Goal: Task Accomplishment & Management: Use online tool/utility

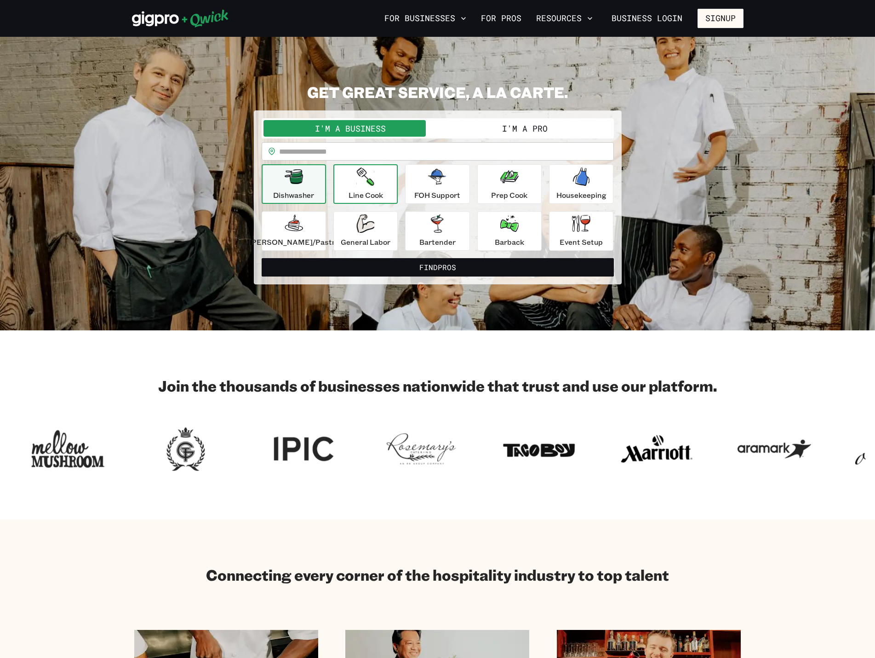
click at [359, 183] on div "Line Cook" at bounding box center [366, 183] width 35 height 33
click at [309, 190] on p "Dishwasher" at bounding box center [293, 195] width 41 height 11
click at [353, 185] on button "Line Cook" at bounding box center [366, 184] width 64 height 40
click at [365, 233] on div "General Labor" at bounding box center [366, 230] width 50 height 33
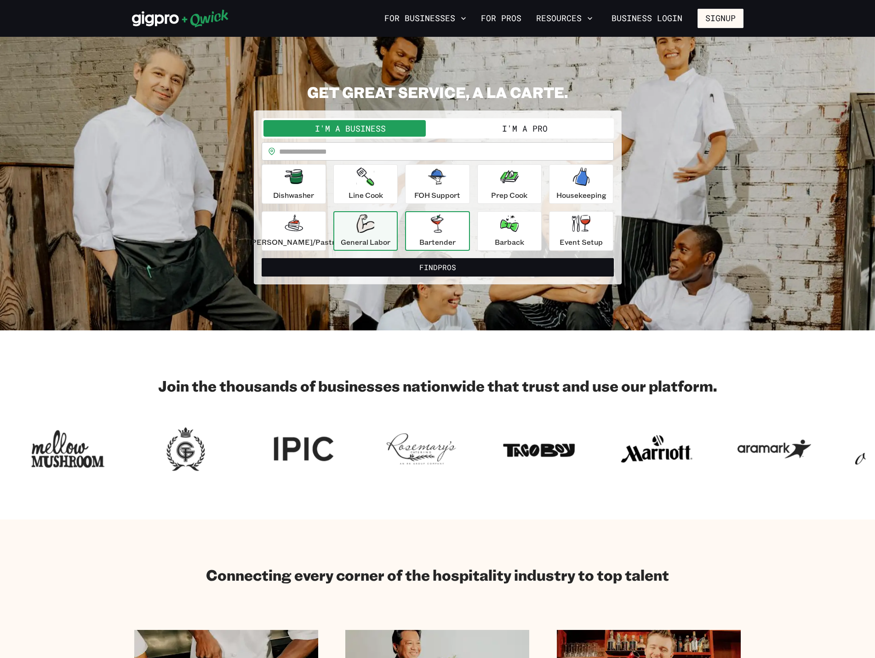
click at [438, 233] on div "Bartender" at bounding box center [438, 230] width 36 height 33
click at [432, 186] on div "FOH Support" at bounding box center [438, 183] width 46 height 33
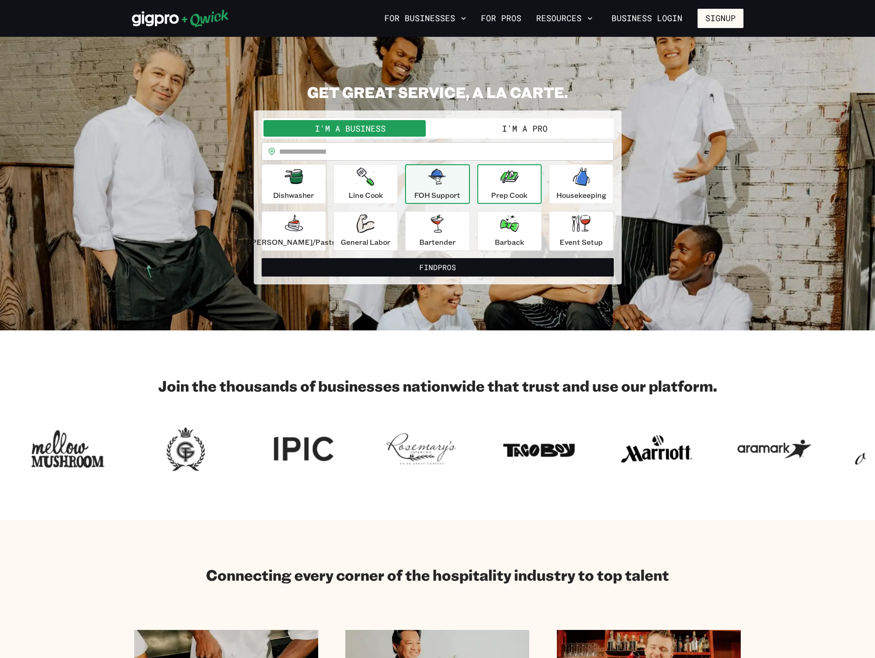
click at [512, 184] on icon "button" at bounding box center [510, 176] width 18 height 18
click at [441, 184] on icon "button" at bounding box center [437, 177] width 18 height 16
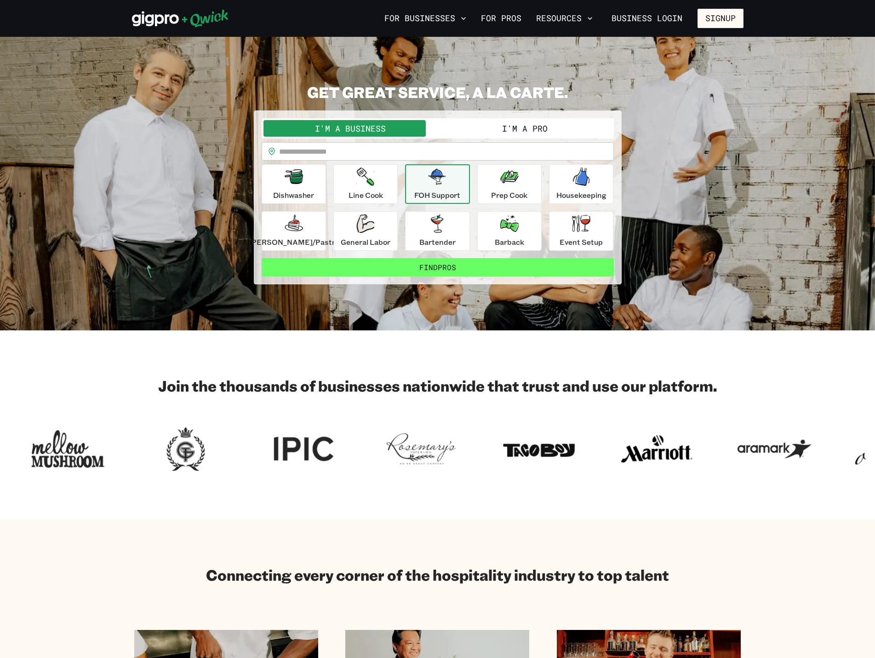
click at [516, 272] on button "Find Pros" at bounding box center [438, 267] width 352 height 18
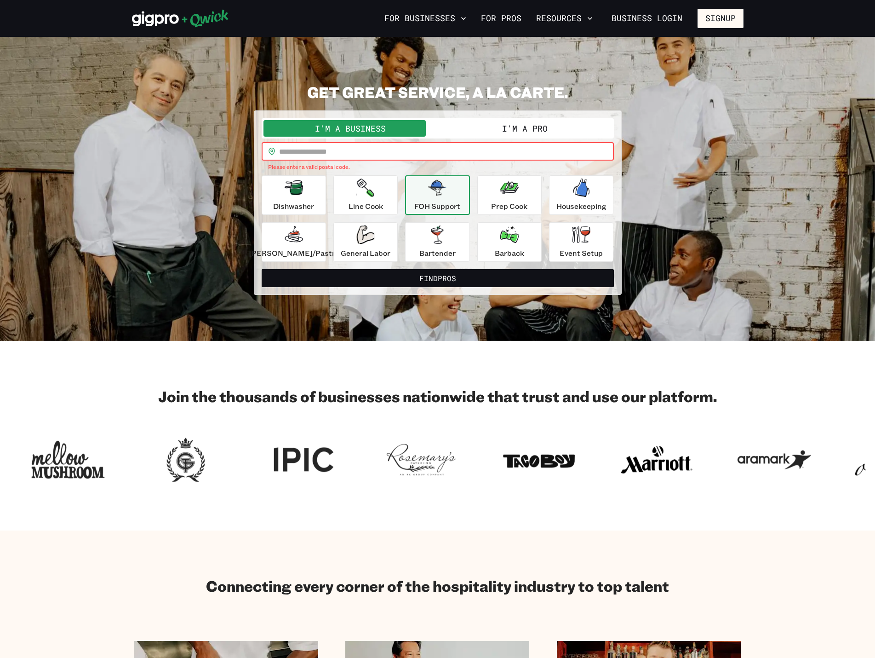
click at [458, 154] on input "text" at bounding box center [446, 151] width 335 height 18
type input "*****"
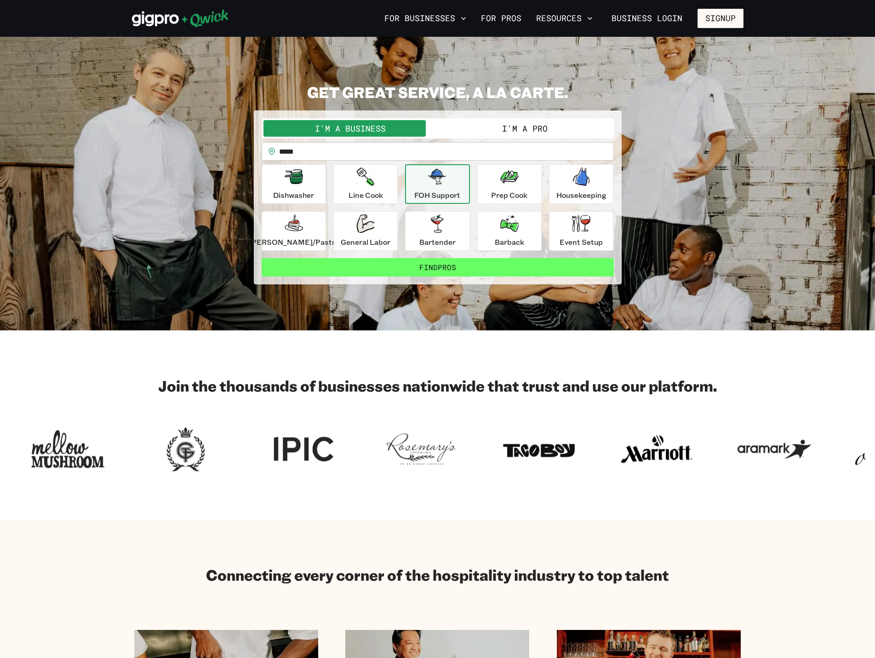
click at [457, 268] on button "Find Pros" at bounding box center [438, 267] width 352 height 18
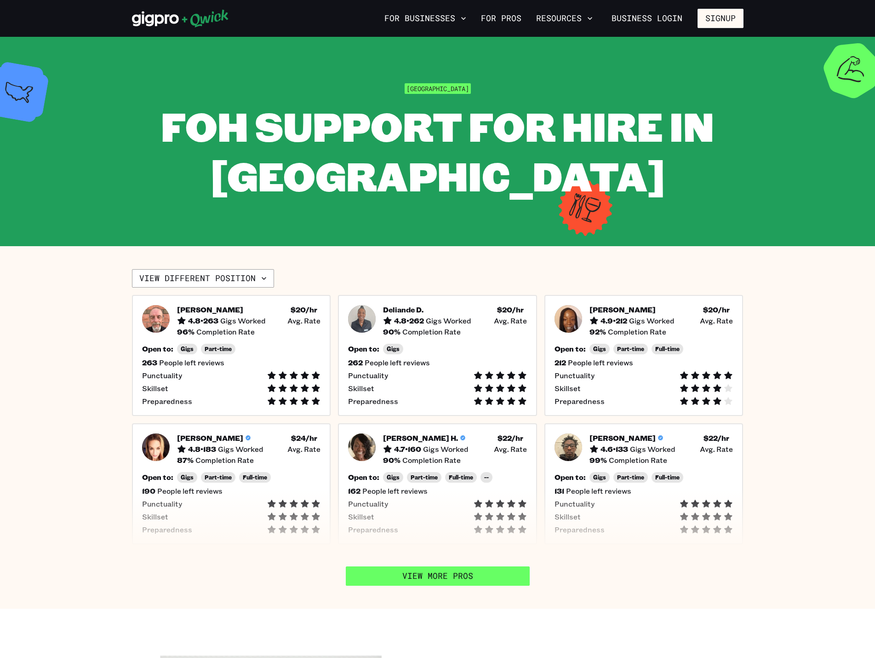
click at [449, 579] on link "View More Pros" at bounding box center [438, 575] width 184 height 19
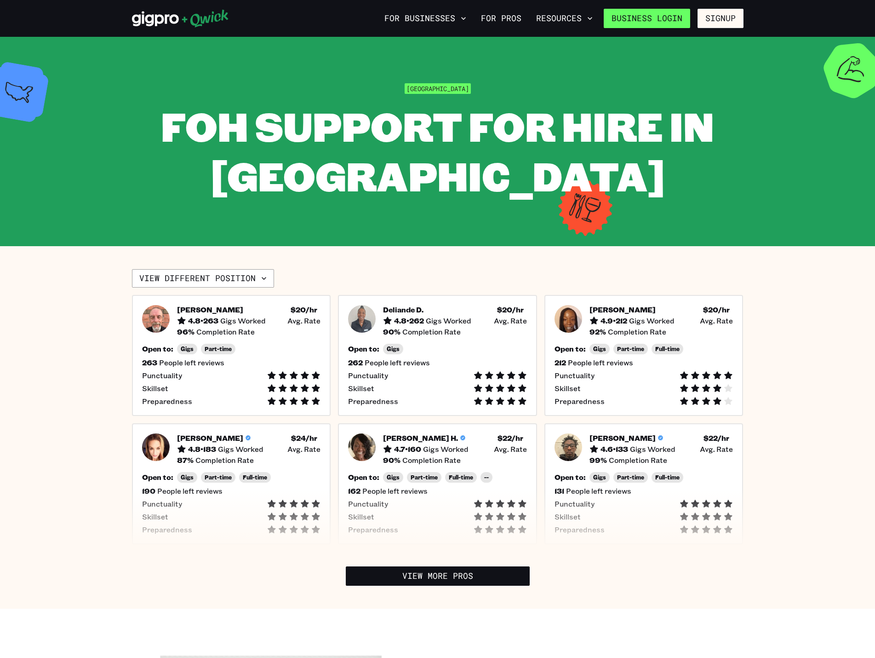
click at [662, 21] on link "Business Login" at bounding box center [647, 18] width 86 height 19
